Goal: Find contact information: Find contact information

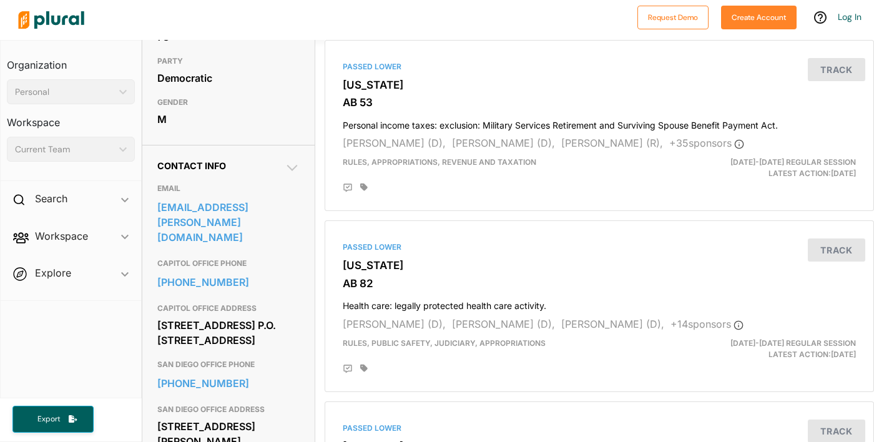
scroll to position [303, 0]
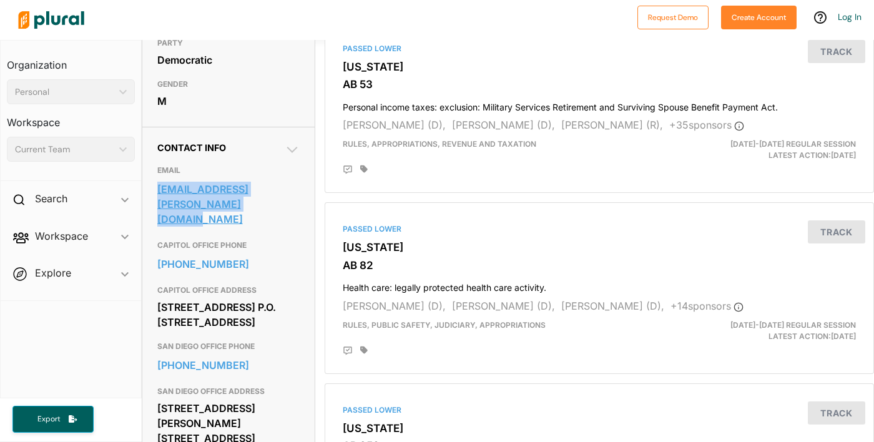
drag, startPoint x: 148, startPoint y: 266, endPoint x: 281, endPoint y: 288, distance: 135.3
click at [282, 288] on div "Contact Info EMAIL assemblymember.ward@assembly.ca.gov CAPITOL OFFICE PHONE 916…" at bounding box center [228, 302] width 172 height 350
copy link "assemblymember.ward@assembly.ca.gov"
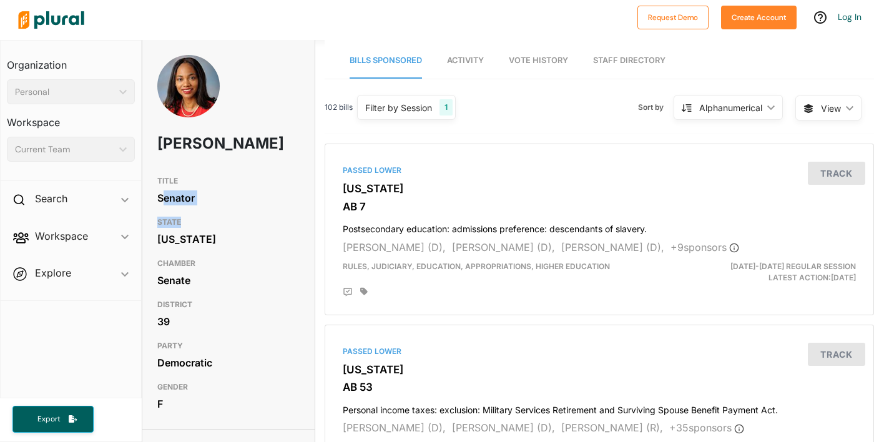
drag, startPoint x: 223, startPoint y: 290, endPoint x: 167, endPoint y: 273, distance: 59.4
click at [167, 273] on div "TITLE Senator STATE [US_STATE] CHAMBER Senate DISTRICT 39 PARTY Democratic GEND…" at bounding box center [228, 293] width 172 height 247
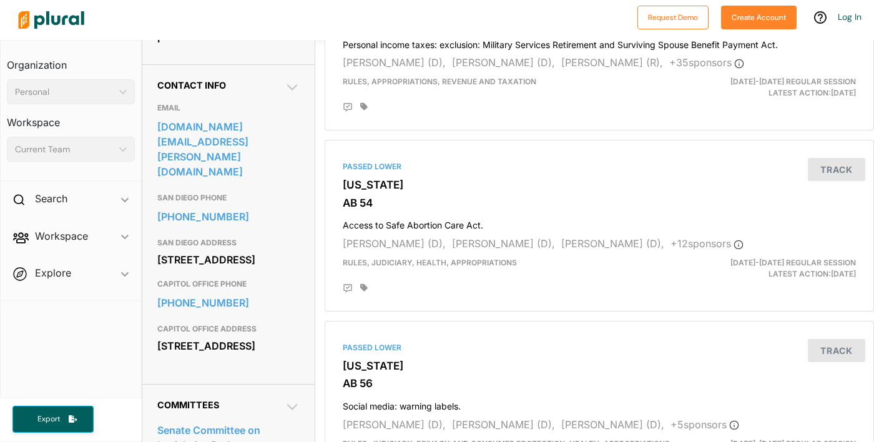
scroll to position [389, 0]
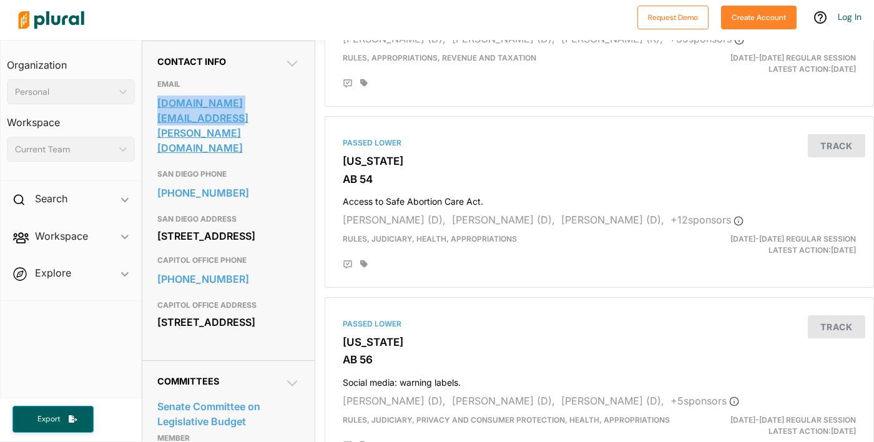
drag, startPoint x: 151, startPoint y: 207, endPoint x: 209, endPoint y: 230, distance: 62.7
click at [209, 230] on div "Contact Info EMAIL [DOMAIN_NAME][EMAIL_ADDRESS][PERSON_NAME][DOMAIN_NAME] [GEOG…" at bounding box center [228, 201] width 172 height 320
copy link "[DOMAIN_NAME][EMAIL_ADDRESS][PERSON_NAME][DOMAIN_NAME]"
